Goal: Information Seeking & Learning: Learn about a topic

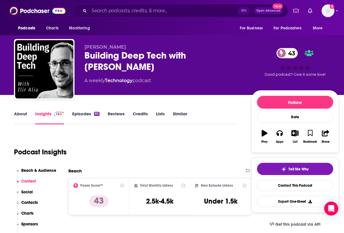
click at [18, 118] on link "About" at bounding box center [20, 117] width 13 height 13
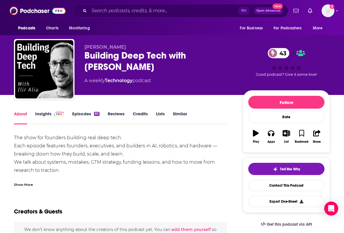
click at [80, 111] on link "Episodes 83" at bounding box center [85, 117] width 27 height 13
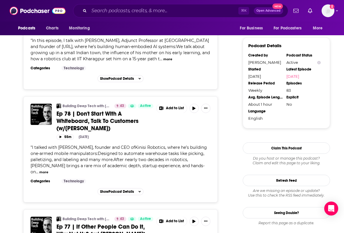
scroll to position [507, 0]
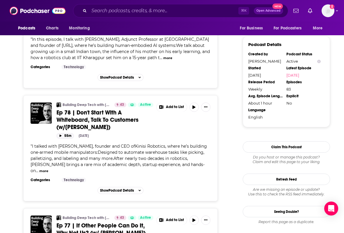
click at [59, 135] on icon "button" at bounding box center [60, 136] width 3 height 2
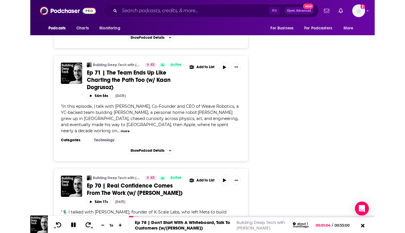
scroll to position [0, 0]
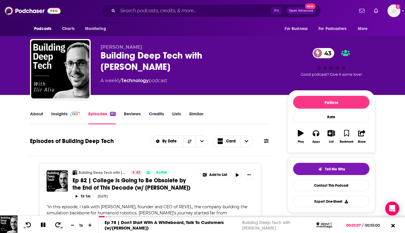
click at [207, 142] on icon at bounding box center [266, 141] width 5 height 5
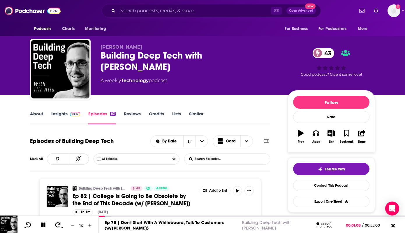
click at [207, 159] on input "List Search Input" at bounding box center [214, 159] width 61 height 10
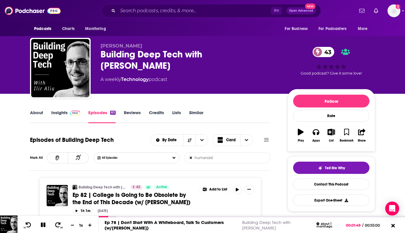
click at [207, 159] on input "humanoid" at bounding box center [214, 158] width 61 height 10
type input "humanoid"
click at [45, 225] on icon at bounding box center [43, 225] width 5 height 5
